Goal: Find specific page/section: Find specific page/section

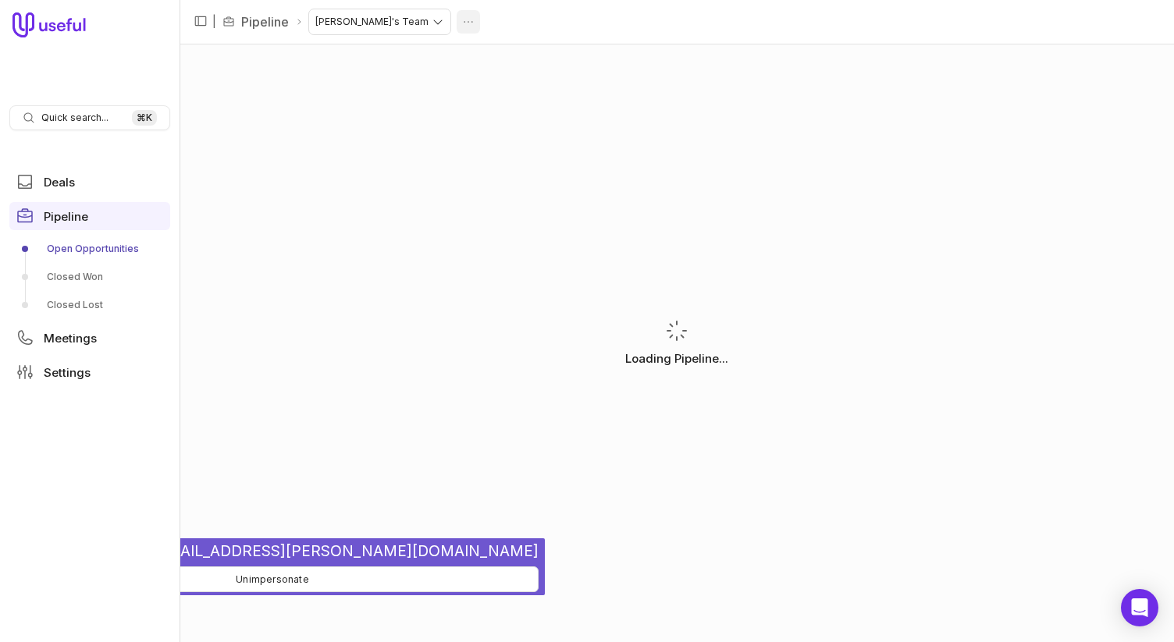
click at [405, 19] on html "Quick search... ⌘ K Deals Pipeline Open Opportunities Closed Won Closed Lost Me…" at bounding box center [587, 321] width 1174 height 642
click at [457, 18] on html "Quick search... ⌘ K Deals Pipeline Open Opportunities Closed Won Closed Lost Me…" at bounding box center [587, 321] width 1174 height 642
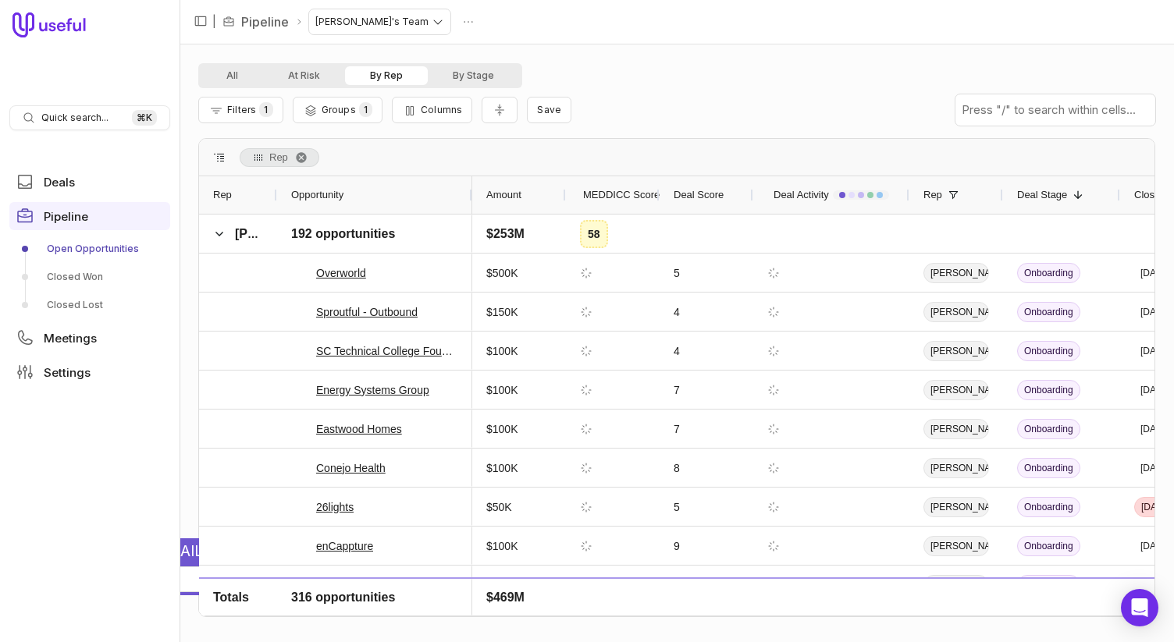
click at [375, 20] on html "Quick search... ⌘ K Deals Pipeline Open Opportunities Closed Won Closed Lost Me…" at bounding box center [587, 321] width 1174 height 642
click at [590, 37] on html "Quick search... ⌘ K Deals Pipeline Open Opportunities Closed Won Closed Lost Me…" at bounding box center [587, 321] width 1174 height 642
click at [185, 582] on button "Unimpersonate" at bounding box center [272, 580] width 532 height 26
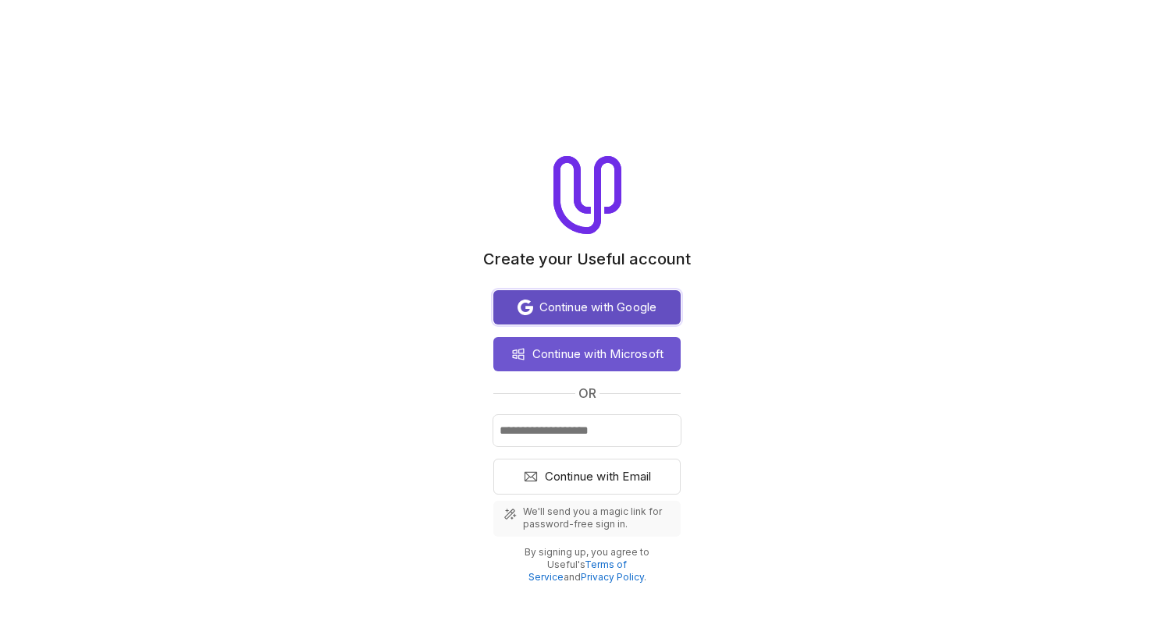
click at [573, 311] on span "Continue with Google" at bounding box center [598, 307] width 118 height 19
click at [552, 305] on span "Continue with Google" at bounding box center [598, 307] width 118 height 19
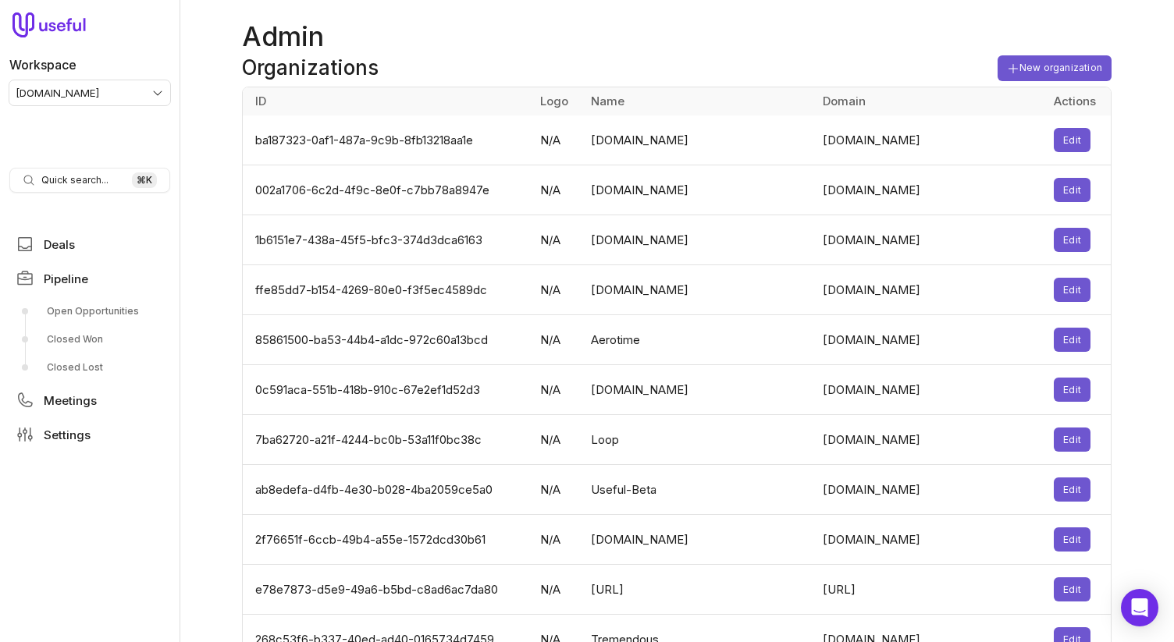
scroll to position [3325, 0]
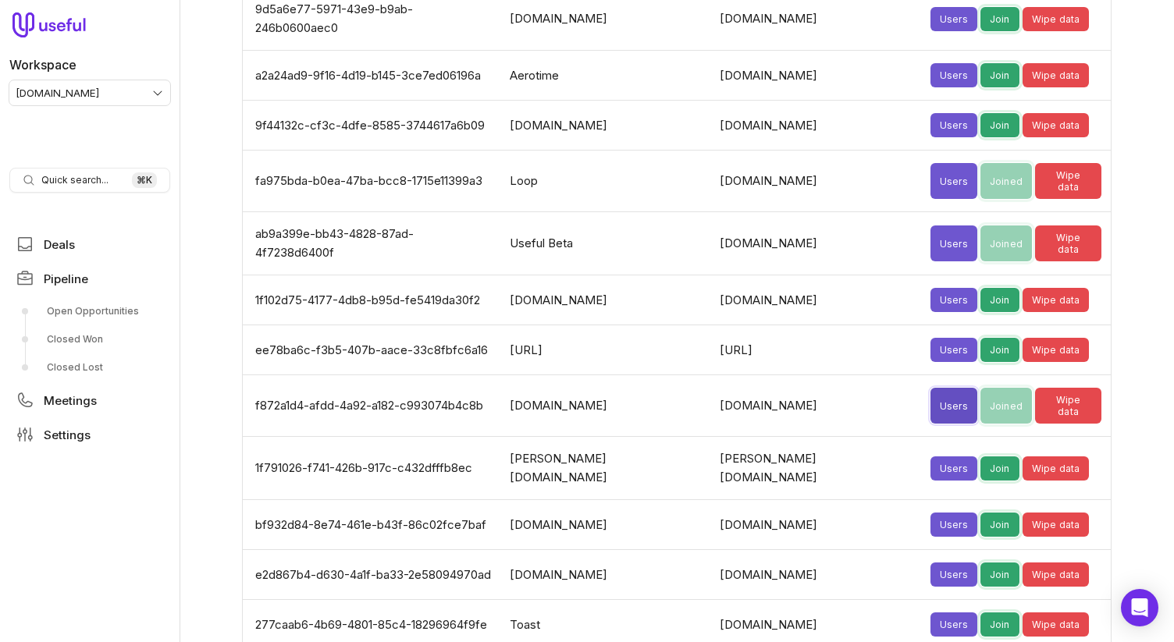
click at [931, 388] on button "Users" at bounding box center [954, 406] width 47 height 36
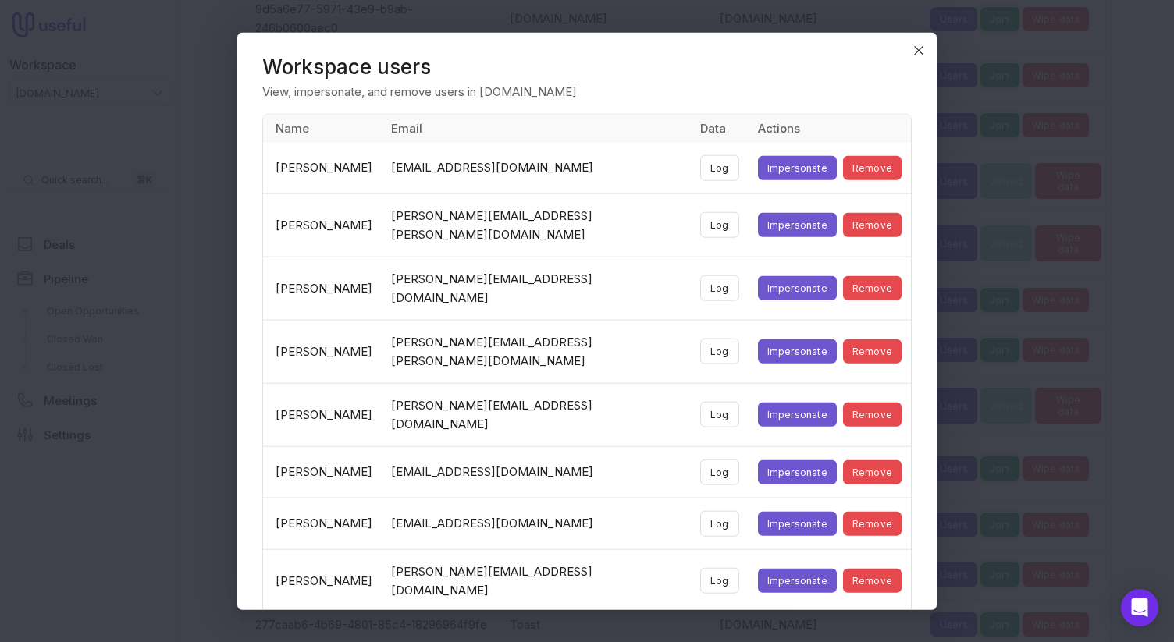
scroll to position [381, 0]
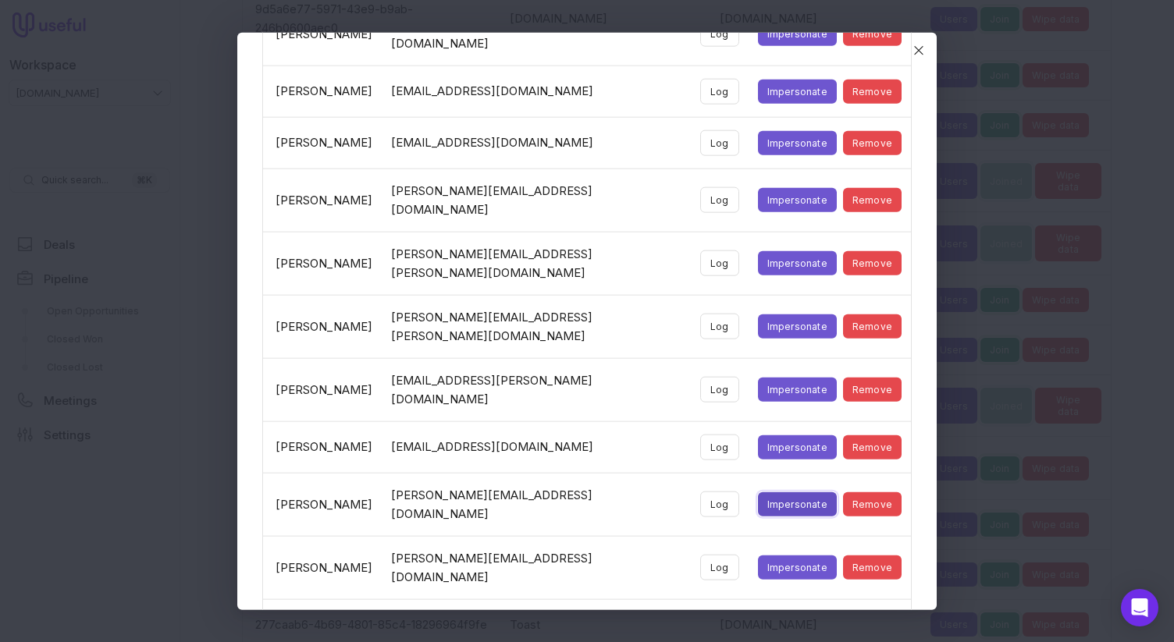
click at [758, 493] on button "Impersonate" at bounding box center [797, 505] width 79 height 24
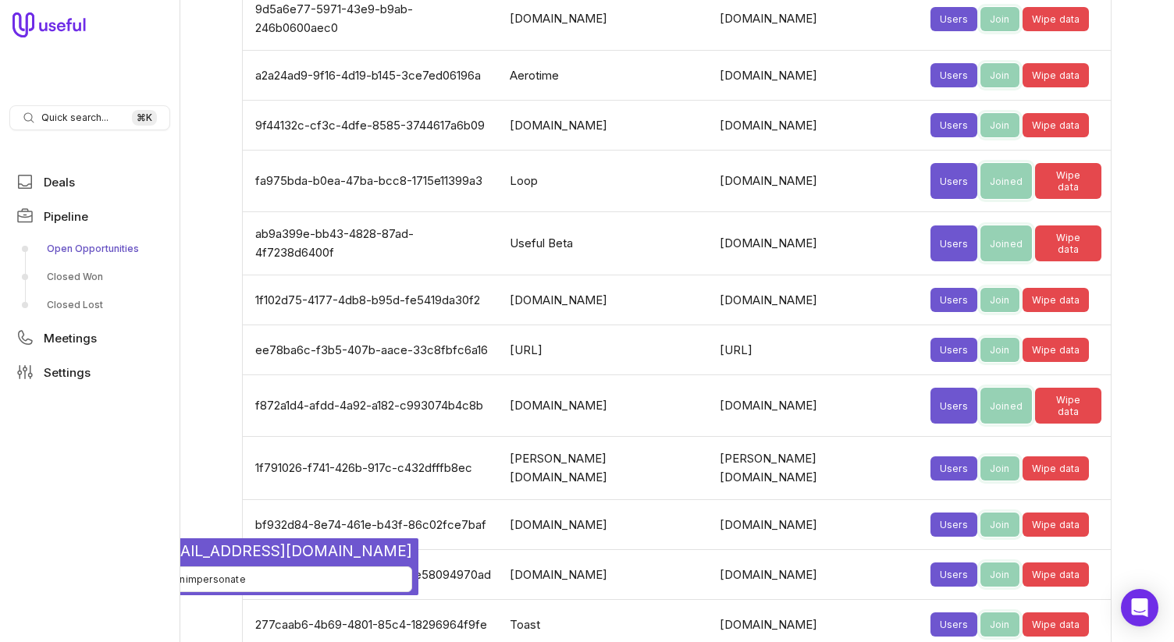
click at [88, 244] on link "Open Opportunities" at bounding box center [89, 249] width 161 height 25
